Goal: Task Accomplishment & Management: Complete application form

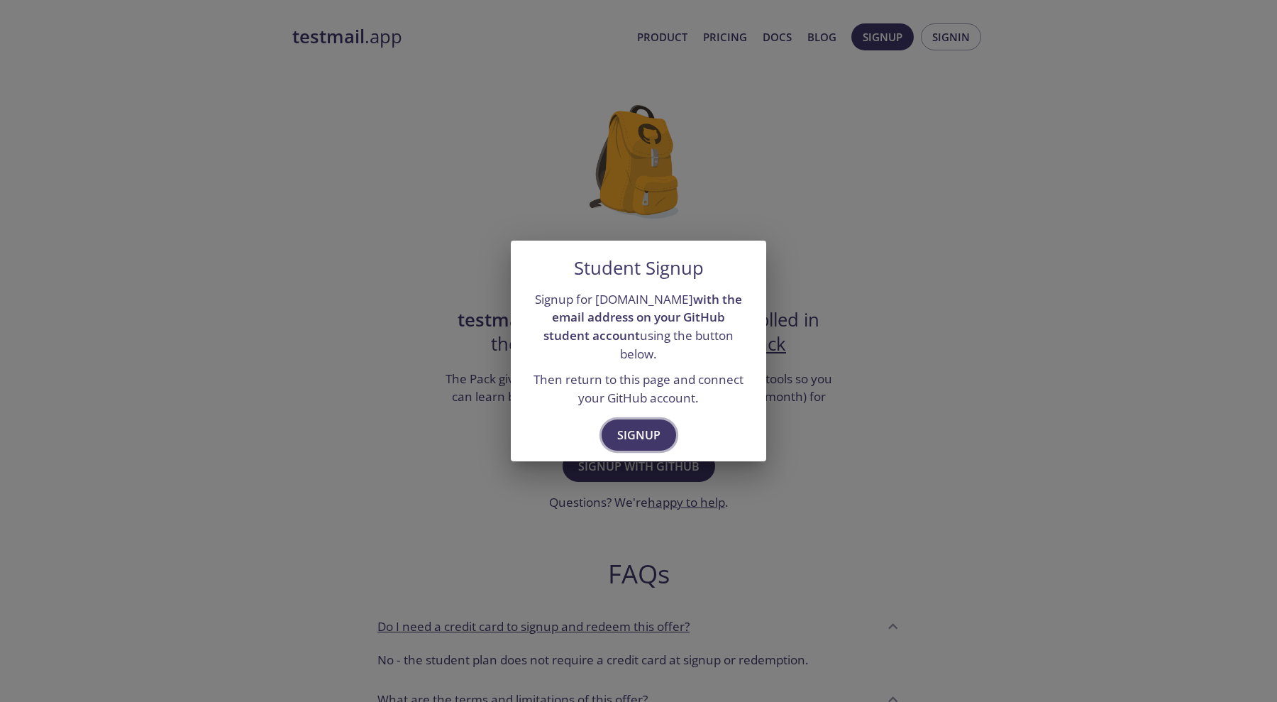
click at [654, 435] on span "Signup" at bounding box center [638, 435] width 43 height 20
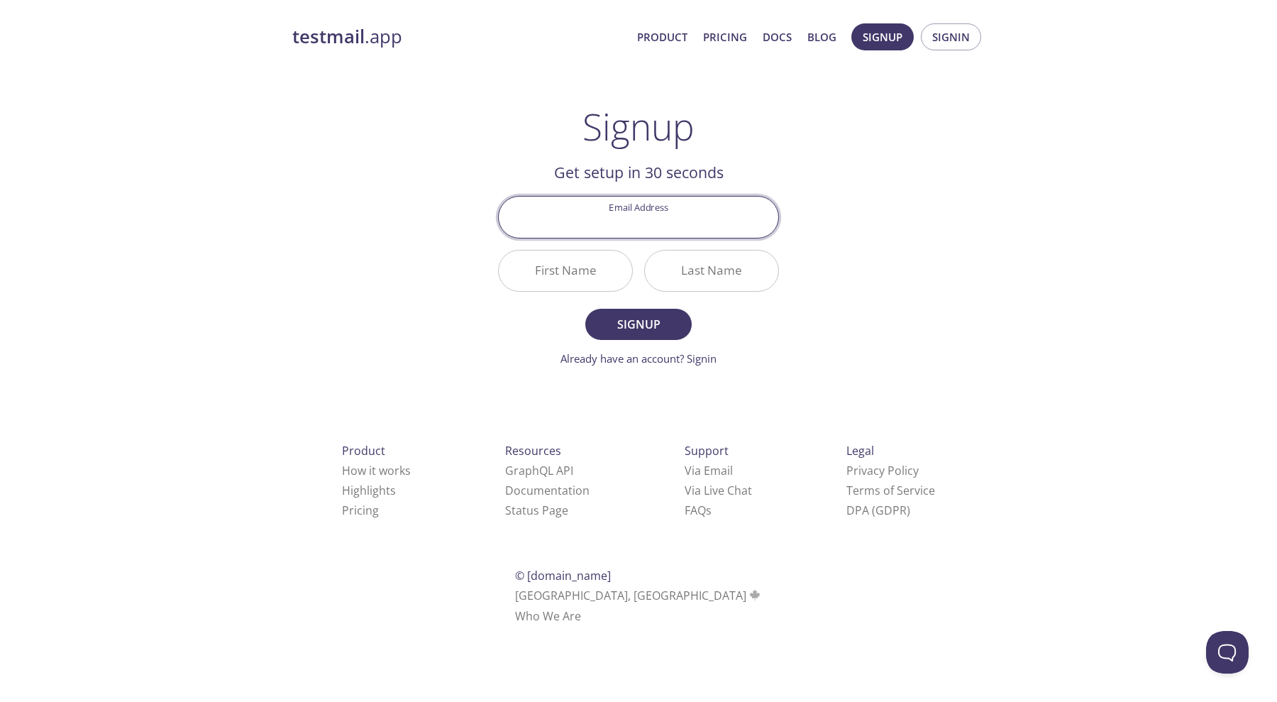
click at [675, 228] on input "Email Address" at bounding box center [639, 217] width 280 height 40
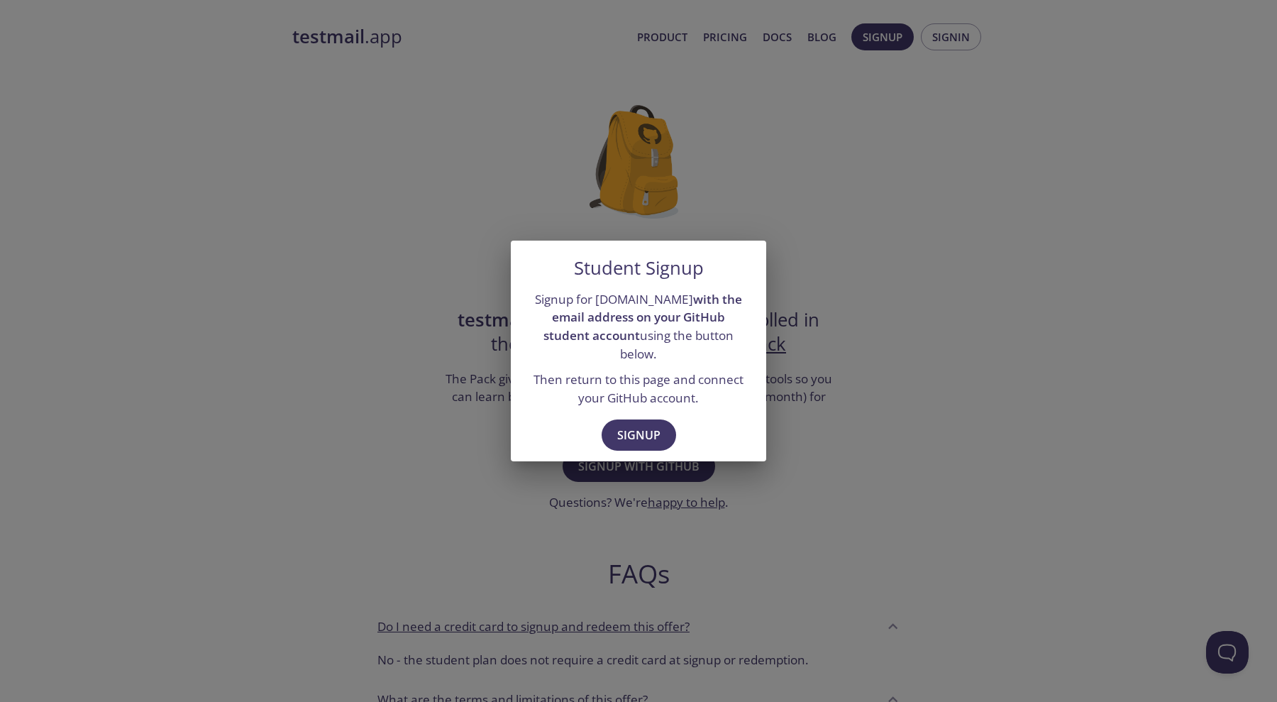
click at [812, 426] on div "Student Signup Signup for [DOMAIN_NAME] with the email address on your GitHub s…" at bounding box center [638, 351] width 1277 height 702
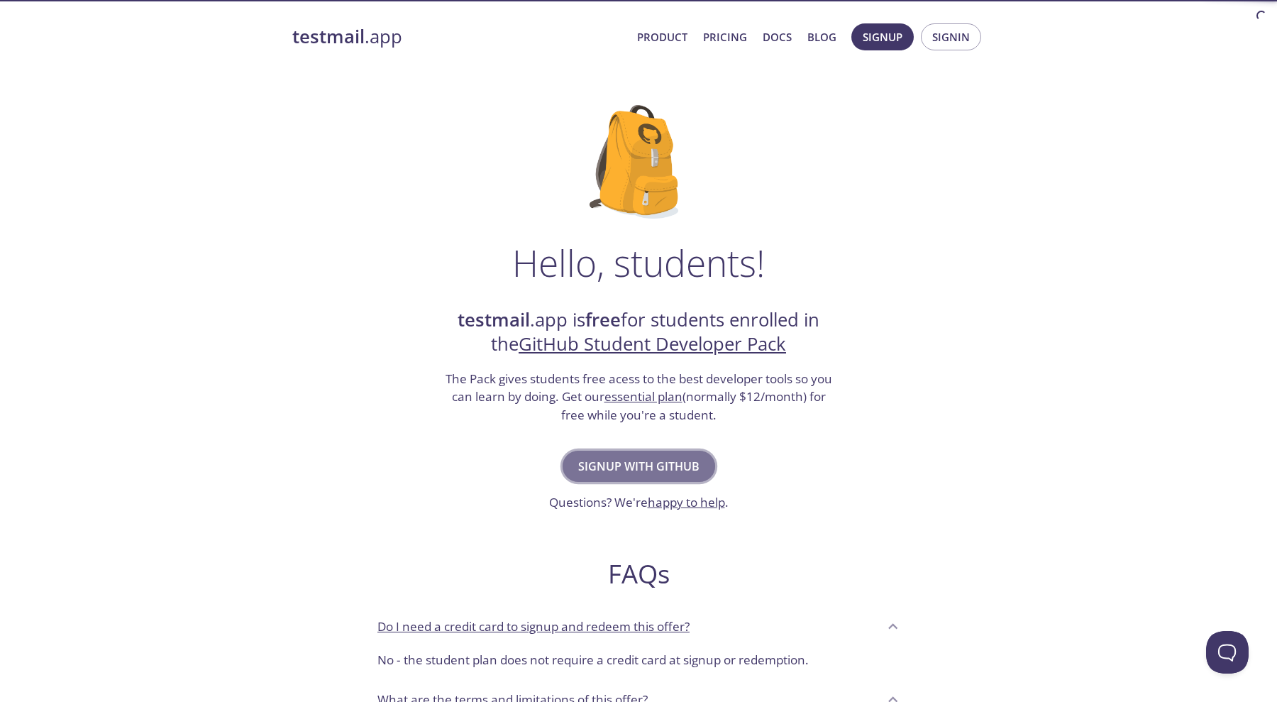
click at [644, 459] on span "Signup with GitHub" at bounding box center [638, 466] width 121 height 20
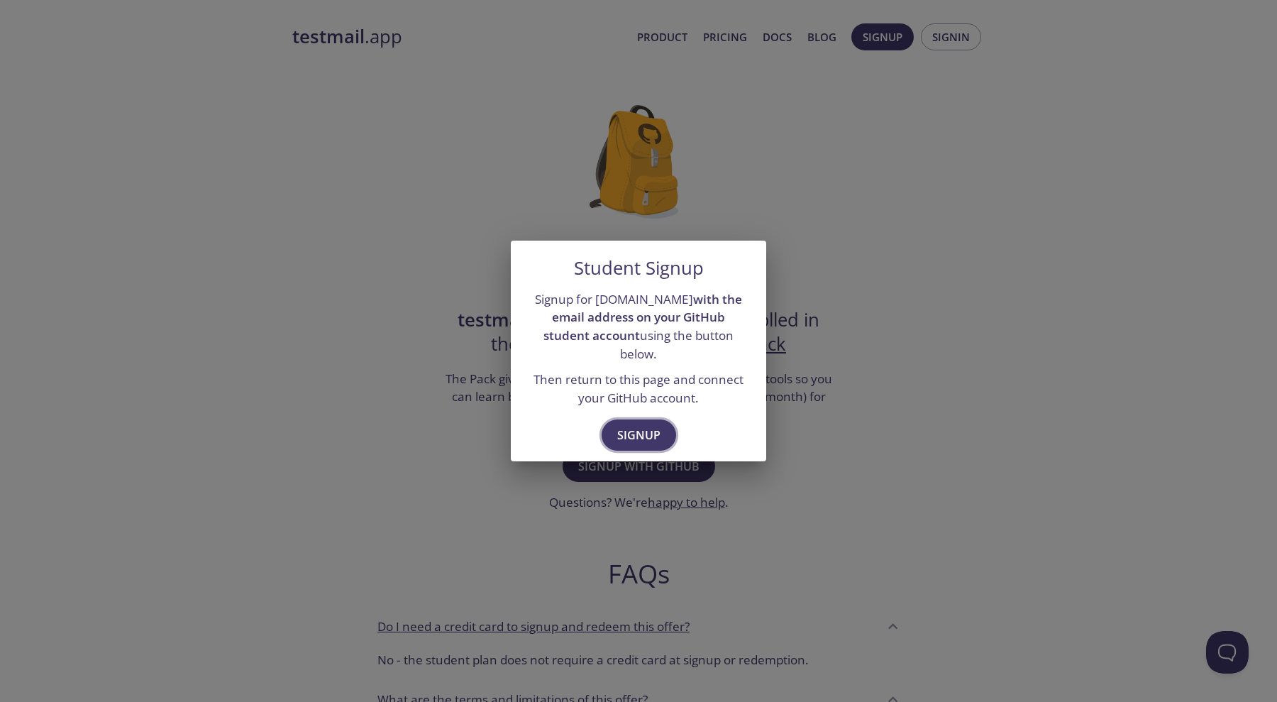
click at [644, 425] on span "Signup" at bounding box center [638, 435] width 43 height 20
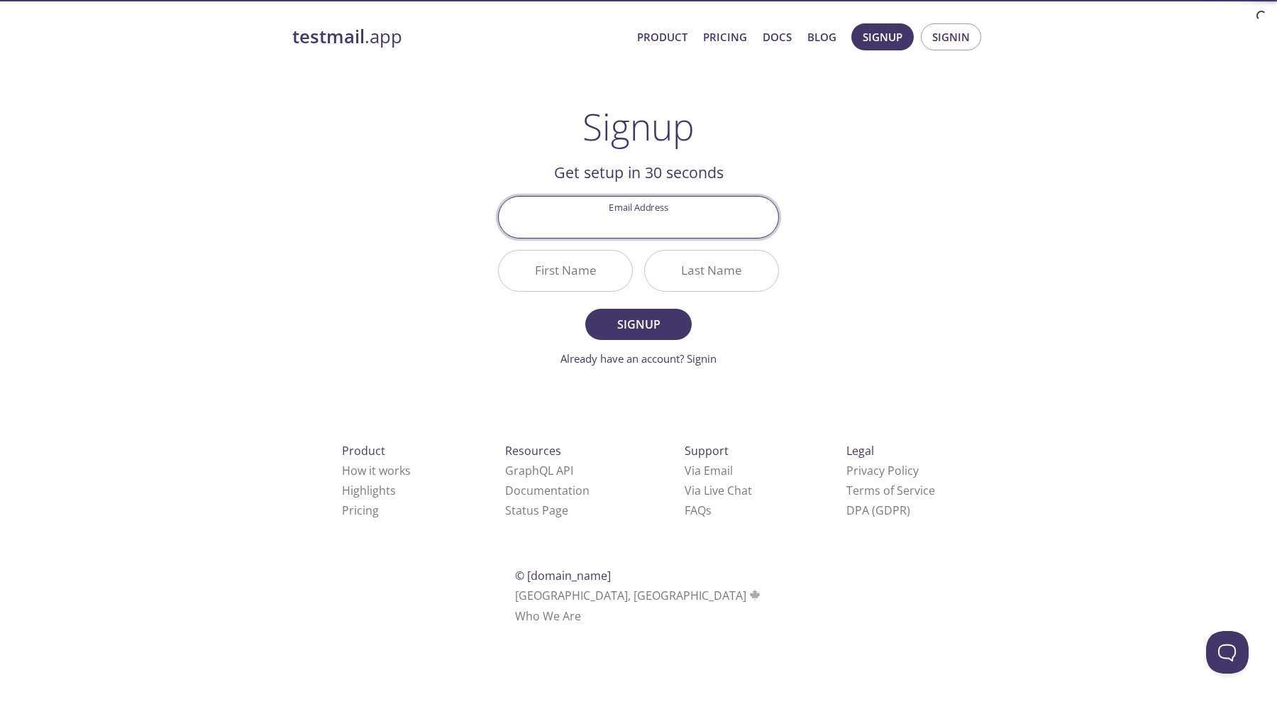
click at [644, 223] on input "Email Address" at bounding box center [639, 217] width 280 height 40
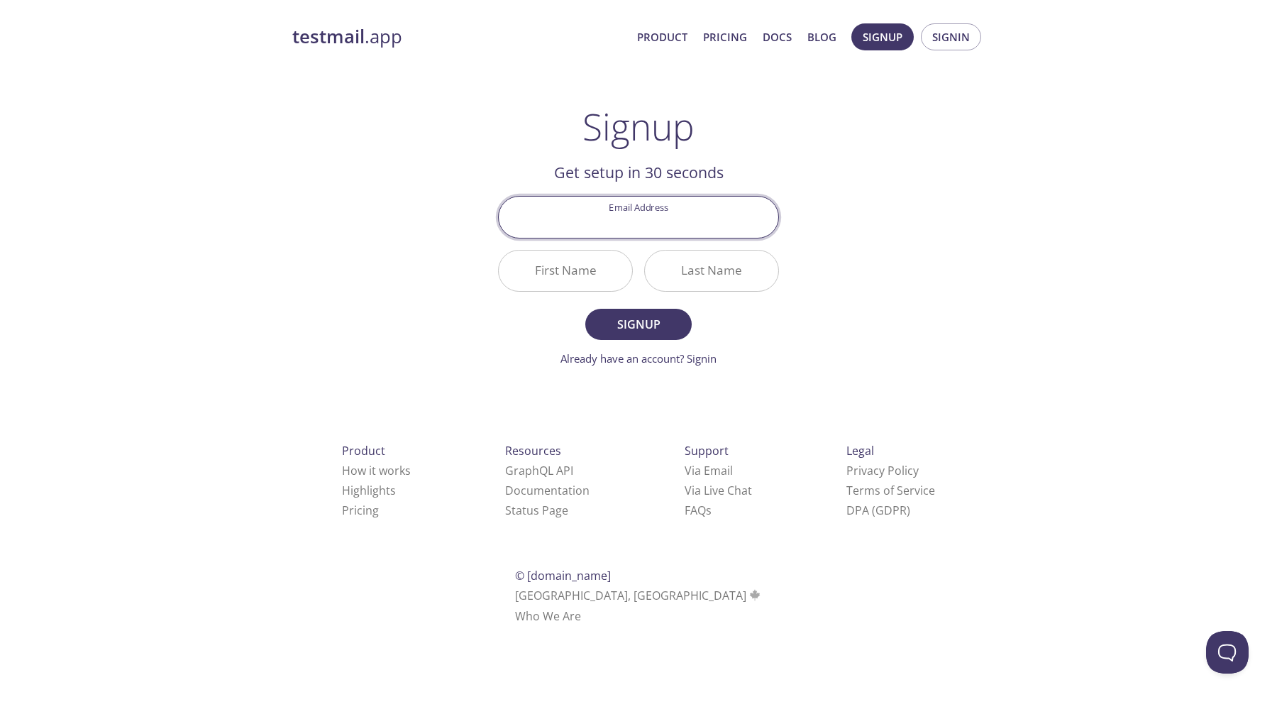
click at [644, 223] on input "Email Address" at bounding box center [639, 217] width 280 height 40
type input "[EMAIL_ADDRESS][DOMAIN_NAME]"
click at [576, 273] on input "First Name" at bounding box center [565, 270] width 133 height 40
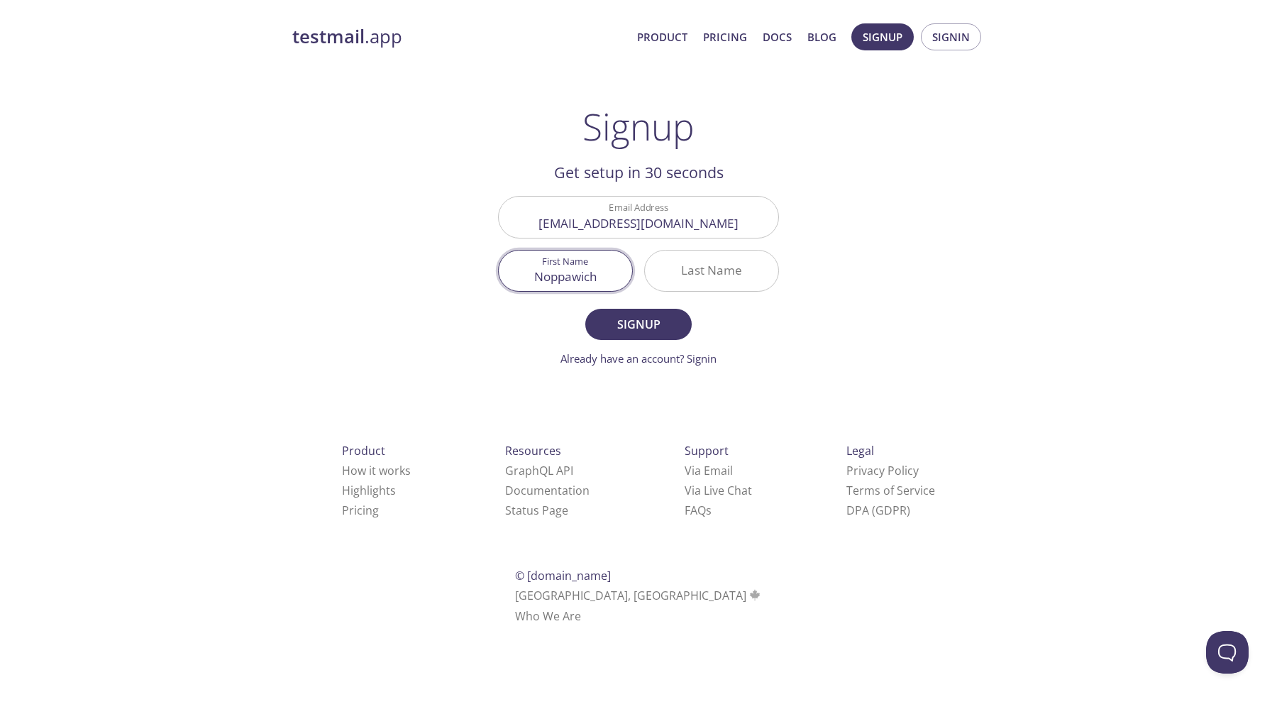
type input "Noppawich"
type input "Nimwatanakul"
click at [624, 318] on span "Signup" at bounding box center [638, 324] width 75 height 20
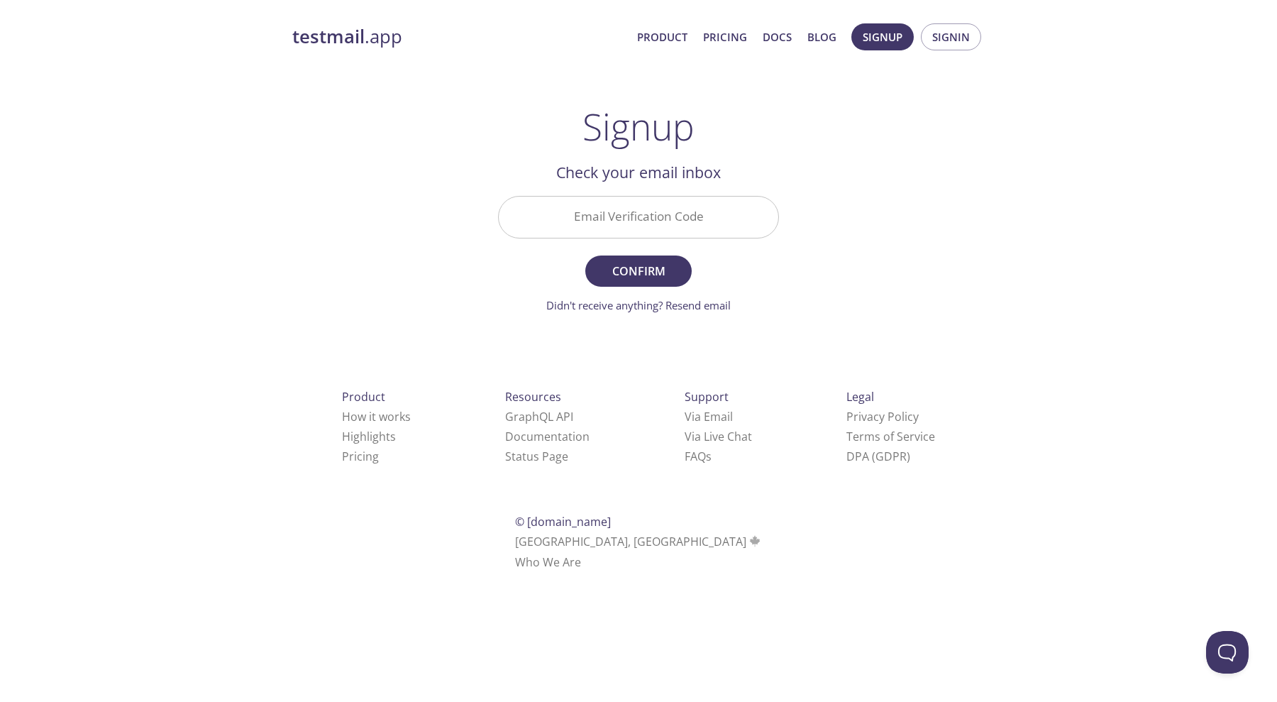
click at [678, 225] on input "Email Verification Code" at bounding box center [639, 217] width 280 height 40
type input "ZVVGXJ7"
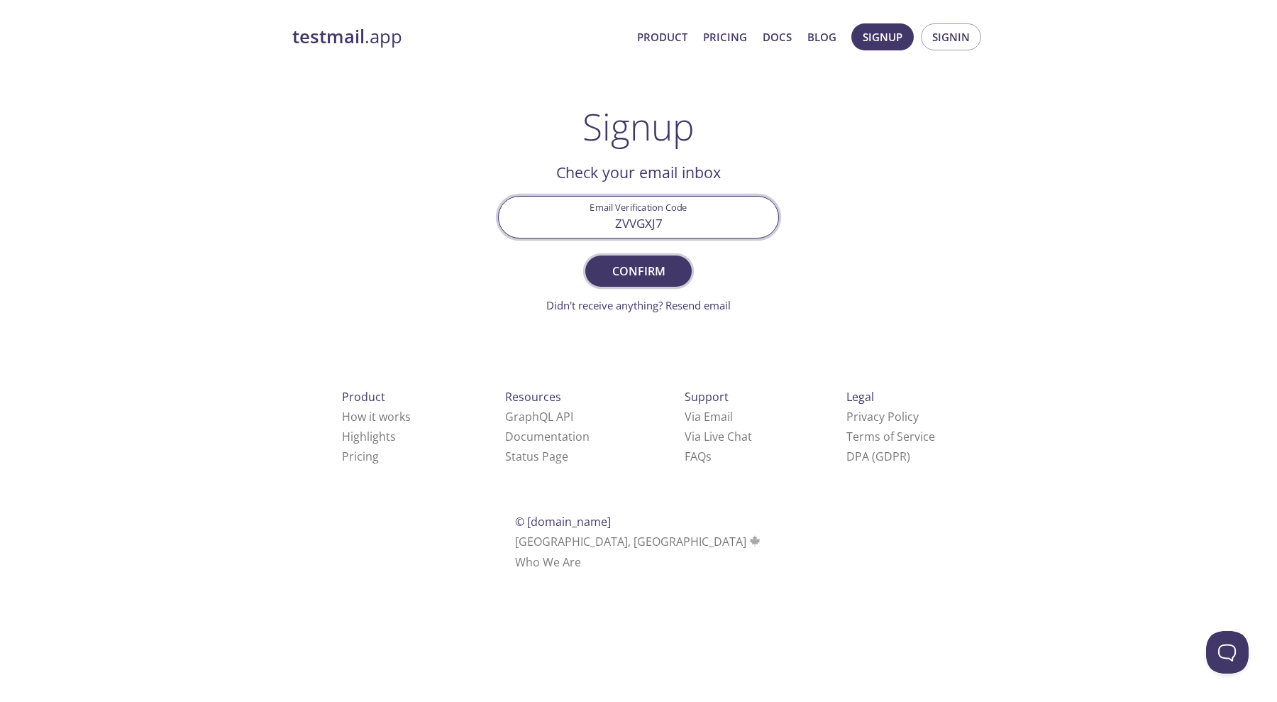
click at [644, 275] on span "Confirm" at bounding box center [638, 271] width 75 height 20
